Goal: Find specific page/section: Find specific page/section

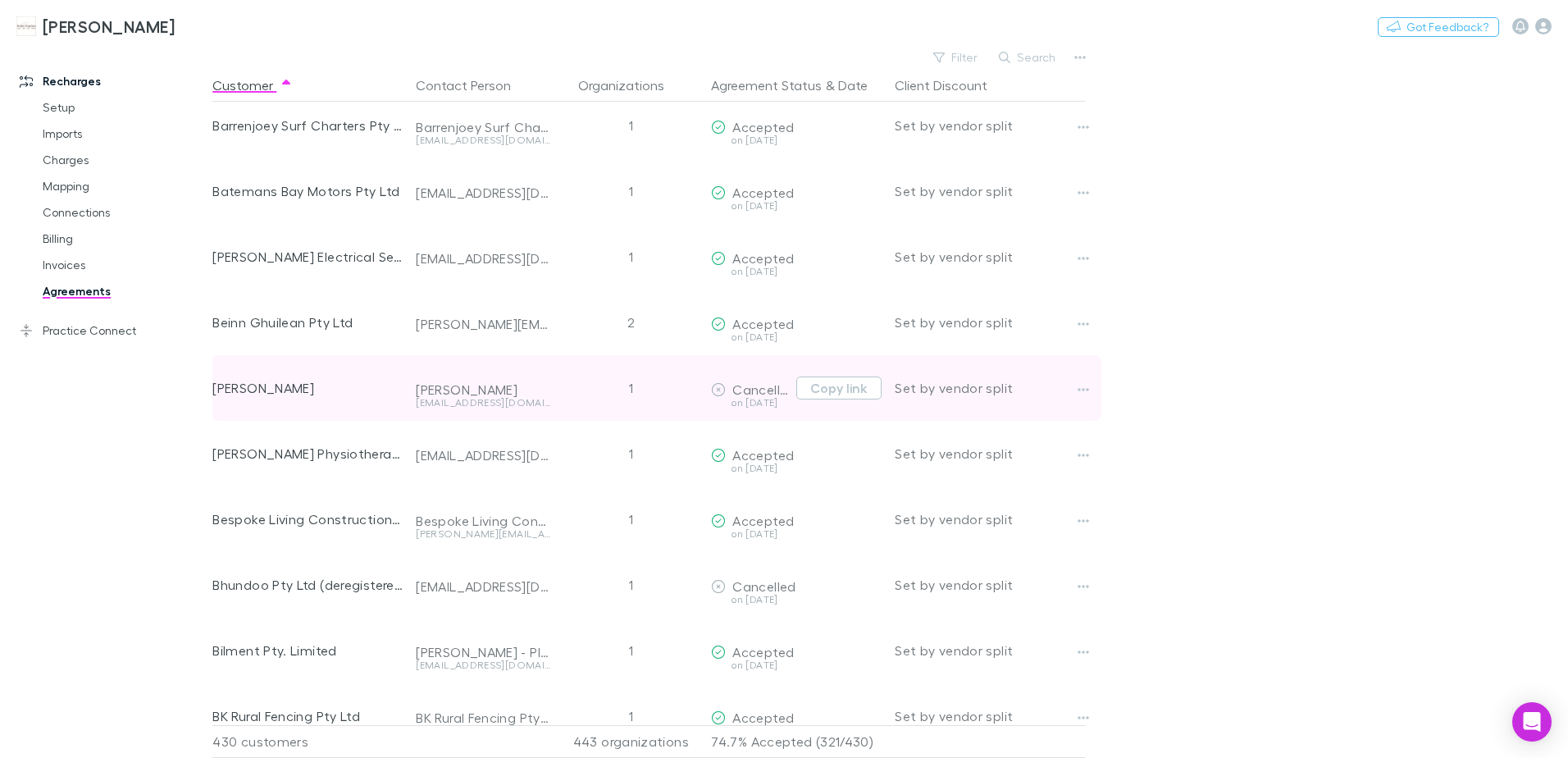
scroll to position [2260, 0]
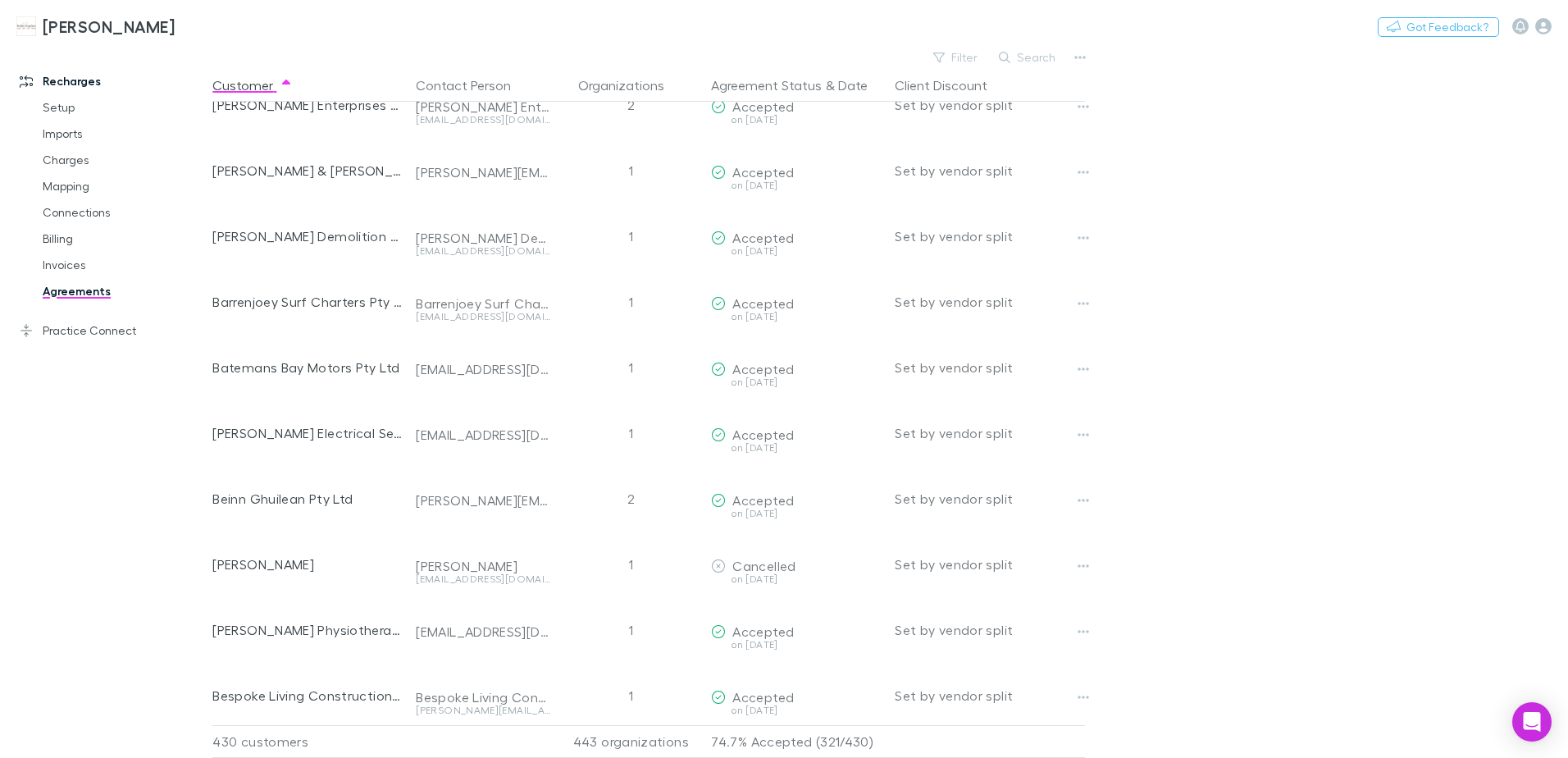
click at [120, 31] on h3 "[PERSON_NAME]" at bounding box center [108, 27] width 132 height 20
